Goal: Transaction & Acquisition: Obtain resource

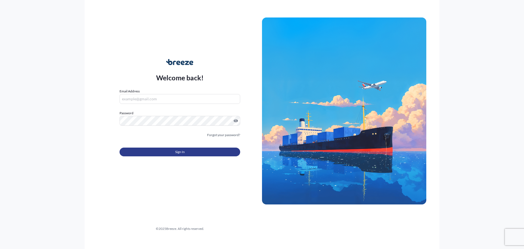
type input "[PERSON_NAME][EMAIL_ADDRESS][PERSON_NAME][DOMAIN_NAME]"
click at [161, 153] on button "Sign In" at bounding box center [180, 151] width 121 height 9
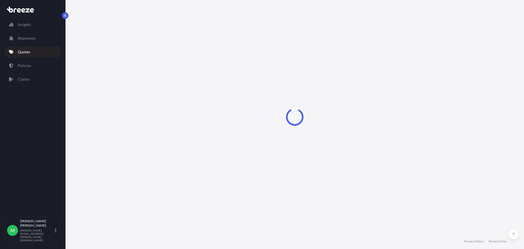
select select "Sea"
select select "1"
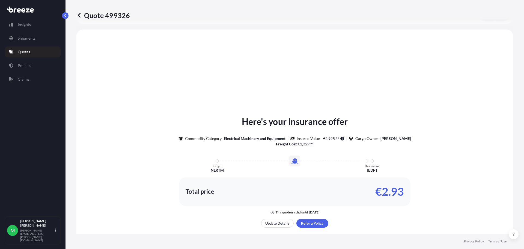
scroll to position [164, 0]
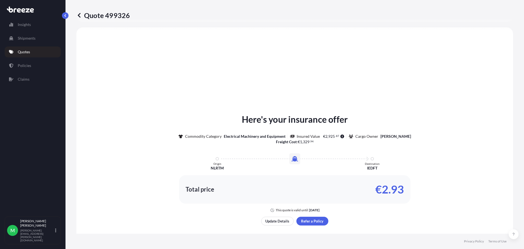
click at [27, 54] on p "Quotes" at bounding box center [24, 51] width 12 height 5
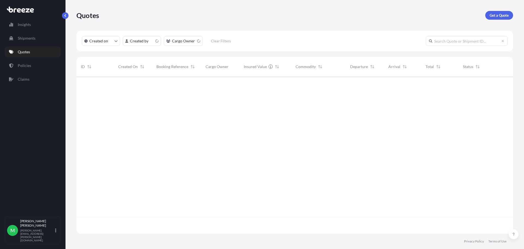
scroll to position [156, 433]
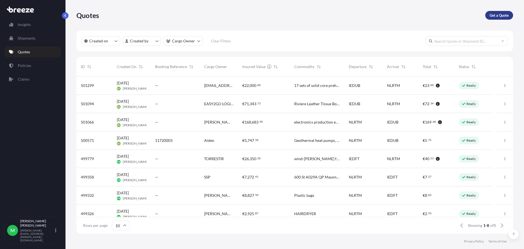
click at [492, 17] on p "Get a Quote" at bounding box center [499, 15] width 19 height 5
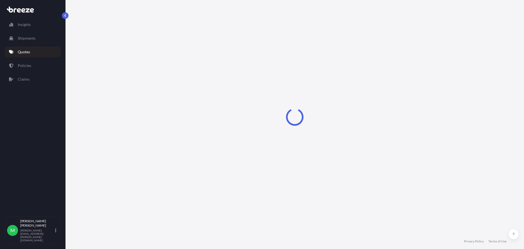
select select "Sea"
select select "1"
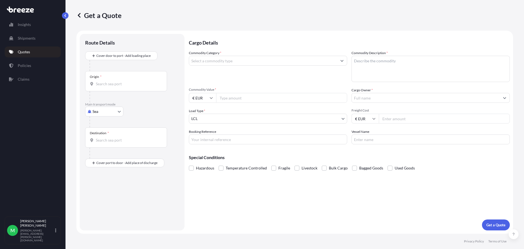
click at [112, 81] on div "Origin *" at bounding box center [126, 81] width 82 height 20
click at [112, 81] on input "Origin *" at bounding box center [128, 83] width 64 height 5
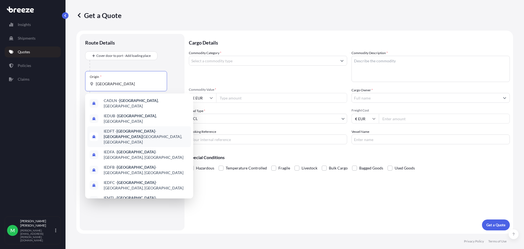
click at [114, 129] on span "IEDFT - [GEOGRAPHIC_DATA] - [GEOGRAPHIC_DATA], [GEOGRAPHIC_DATA]" at bounding box center [146, 136] width 85 height 16
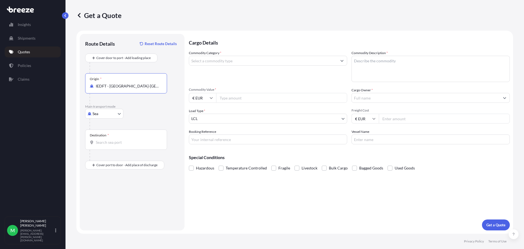
type input "IEDFT - [GEOGRAPHIC_DATA]-[GEOGRAPHIC_DATA], [GEOGRAPHIC_DATA]"
click at [111, 142] on input "Destination *" at bounding box center [128, 141] width 64 height 5
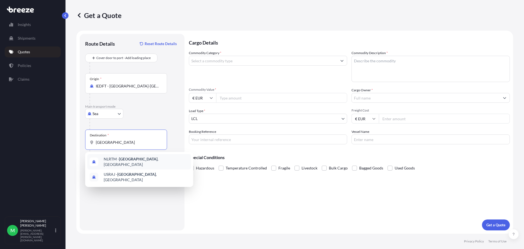
click at [115, 164] on div "NLRTM - [GEOGRAPHIC_DATA] , [GEOGRAPHIC_DATA]" at bounding box center [139, 161] width 104 height 15
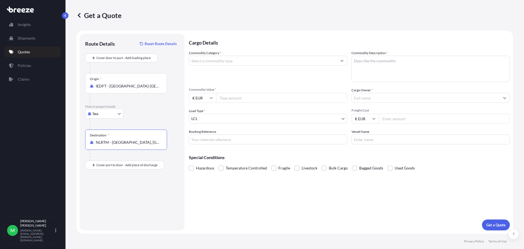
type input "NLRTM - [GEOGRAPHIC_DATA], [GEOGRAPHIC_DATA]"
click at [251, 100] on input "Commodity Value *" at bounding box center [281, 98] width 131 height 10
type input "5500"
click at [214, 61] on input "Commodity Category *" at bounding box center [263, 61] width 148 height 10
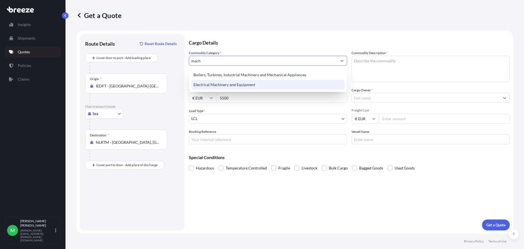
click at [229, 84] on div "Electrical Machinery and Equipment" at bounding box center [267, 85] width 153 height 10
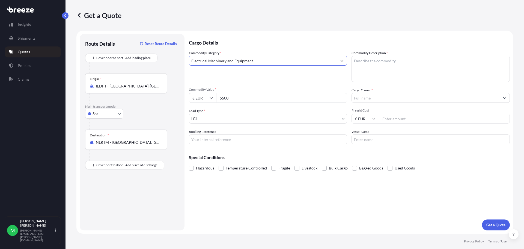
type input "Electrical Machinery and Equipment"
click at [377, 67] on textarea "Commodity Description *" at bounding box center [431, 69] width 158 height 26
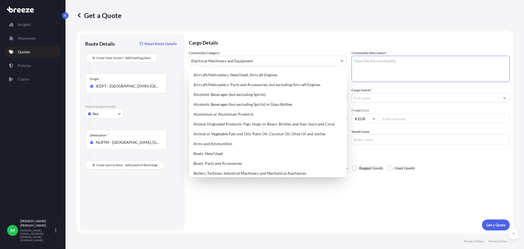
paste textarea "kart racing simulator"
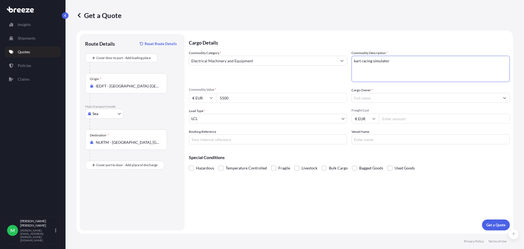
click at [355, 60] on textarea "kart racing simulator" at bounding box center [431, 69] width 158 height 26
type textarea "Kart racing simulator"
click at [363, 99] on input "Cargo Owner *" at bounding box center [426, 98] width 148 height 10
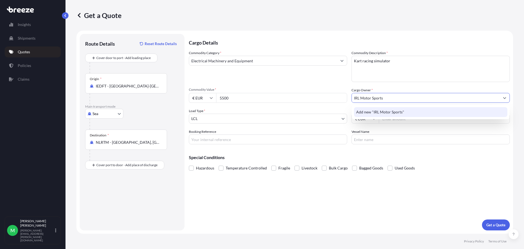
click at [401, 111] on span "Add new "IRL Motor Sports"" at bounding box center [380, 111] width 48 height 5
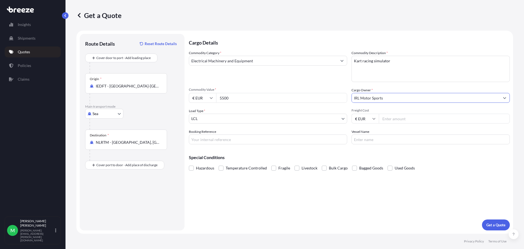
type input "IRL Motor Sports"
click at [404, 116] on input "Freight Cost" at bounding box center [444, 119] width 131 height 10
type input "275"
click at [274, 168] on span at bounding box center [273, 167] width 5 height 5
click at [271, 164] on input "Fragile" at bounding box center [271, 164] width 0 height 0
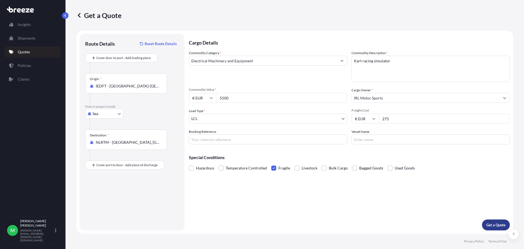
click at [498, 222] on p "Get a Quote" at bounding box center [495, 224] width 19 height 5
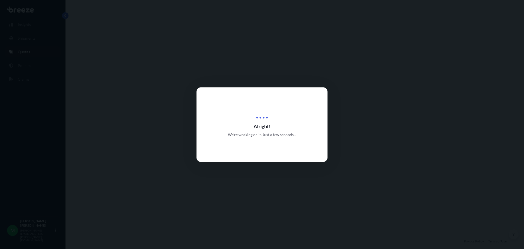
select select "Sea"
select select "1"
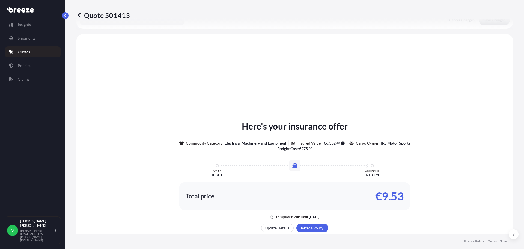
scroll to position [164, 0]
